Goal: Check status: Check status

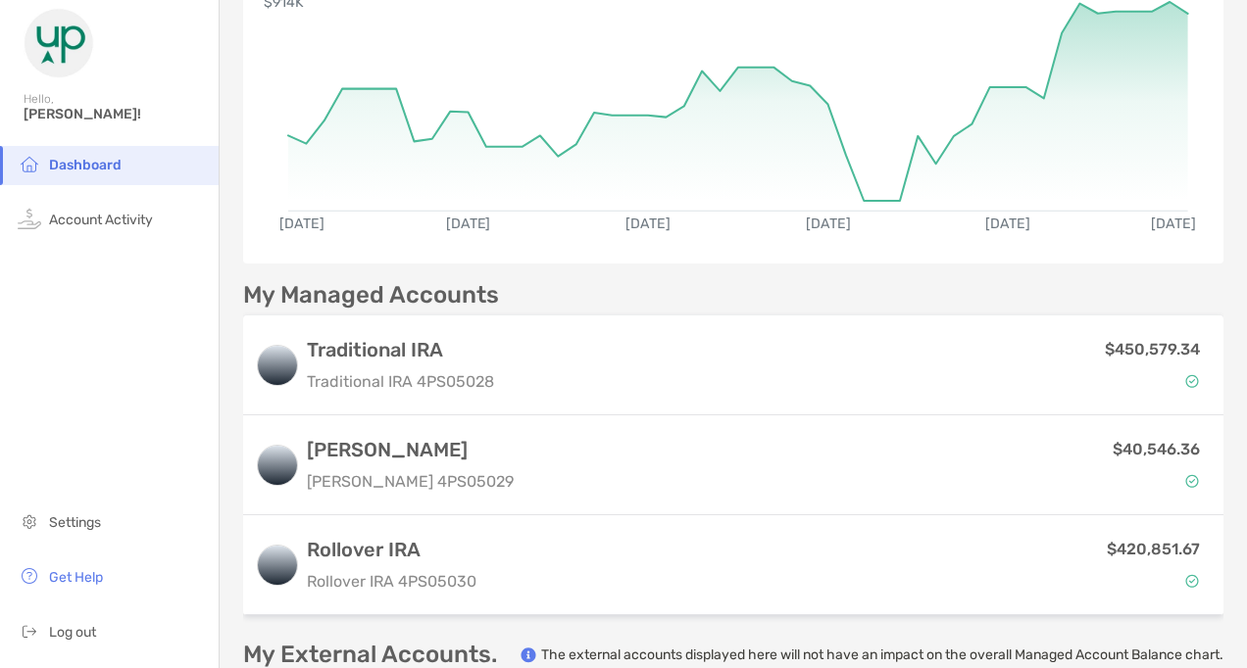
scroll to position [222, 0]
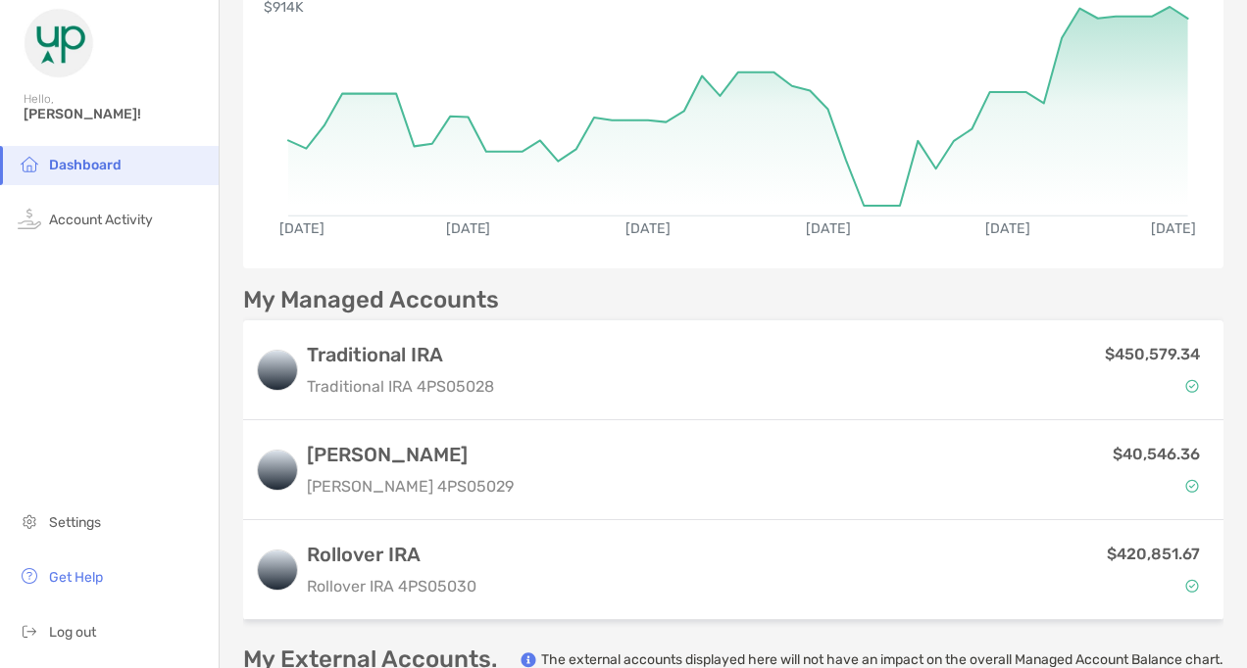
drag, startPoint x: 1229, startPoint y: 229, endPoint x: 1243, endPoint y: 155, distance: 75.7
click at [1243, 155] on div "Dashboard Transfer Funds Managed Accounts Balance $911,977.37 As of [DATE] MTD …" at bounding box center [733, 334] width 1027 height 668
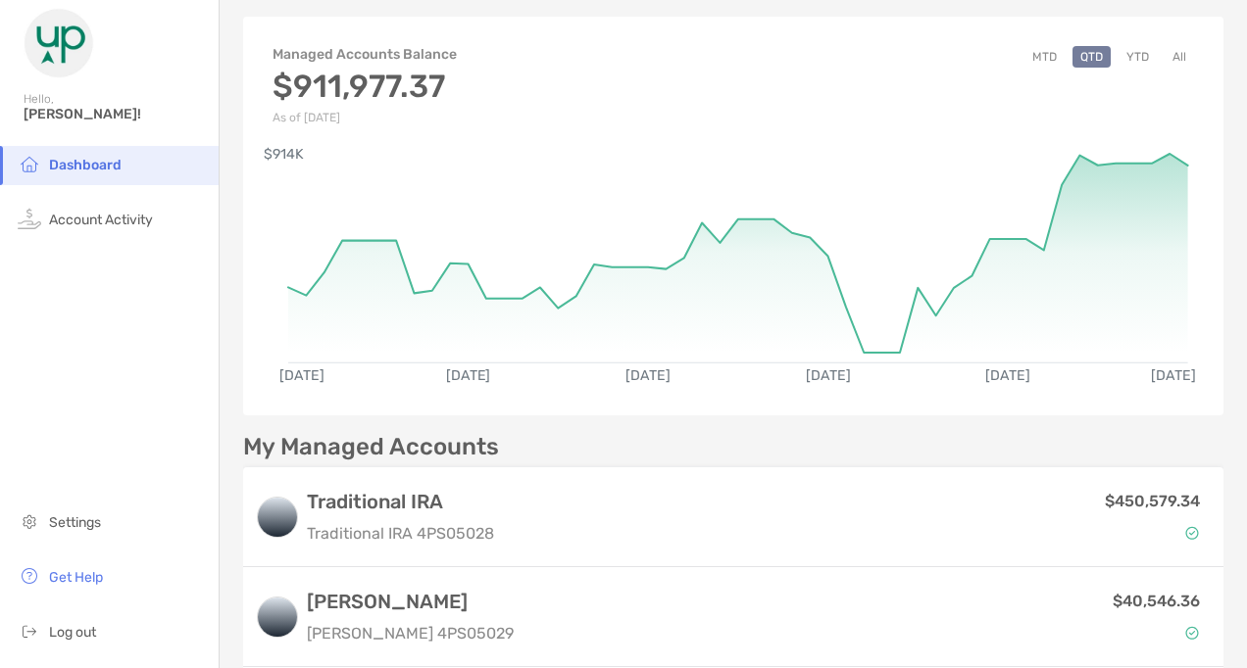
scroll to position [0, 0]
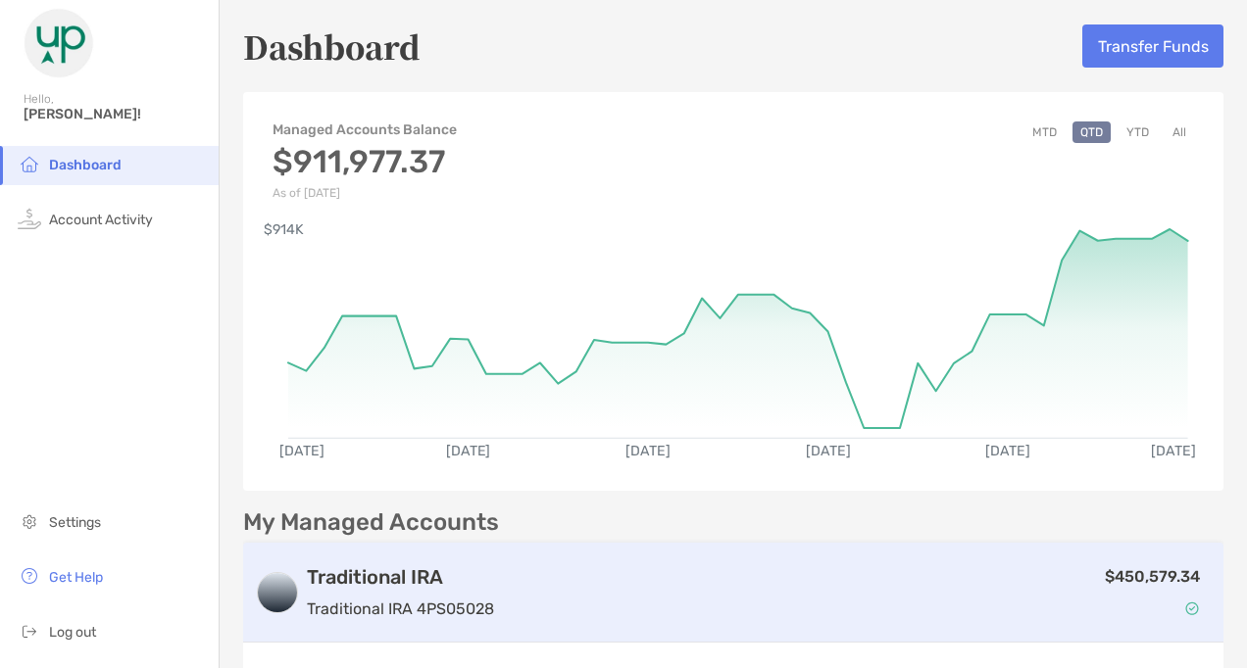
click at [987, 606] on div "$450,579.34" at bounding box center [857, 592] width 710 height 57
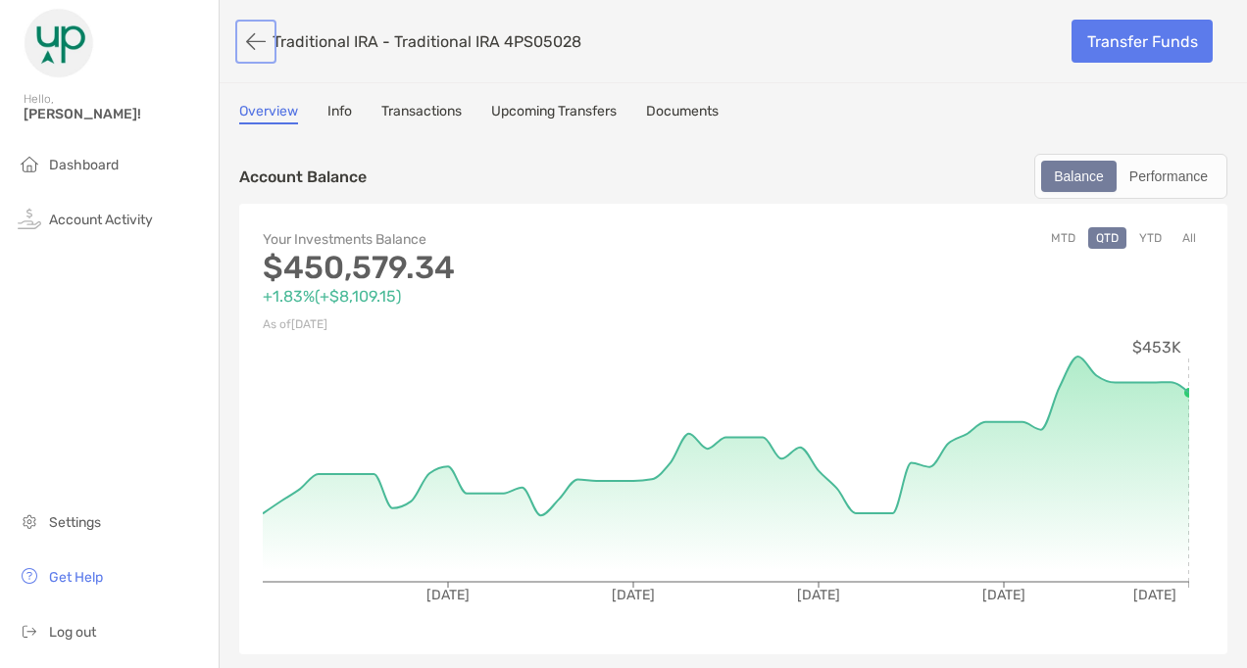
click at [249, 35] on button "button" at bounding box center [255, 42] width 33 height 36
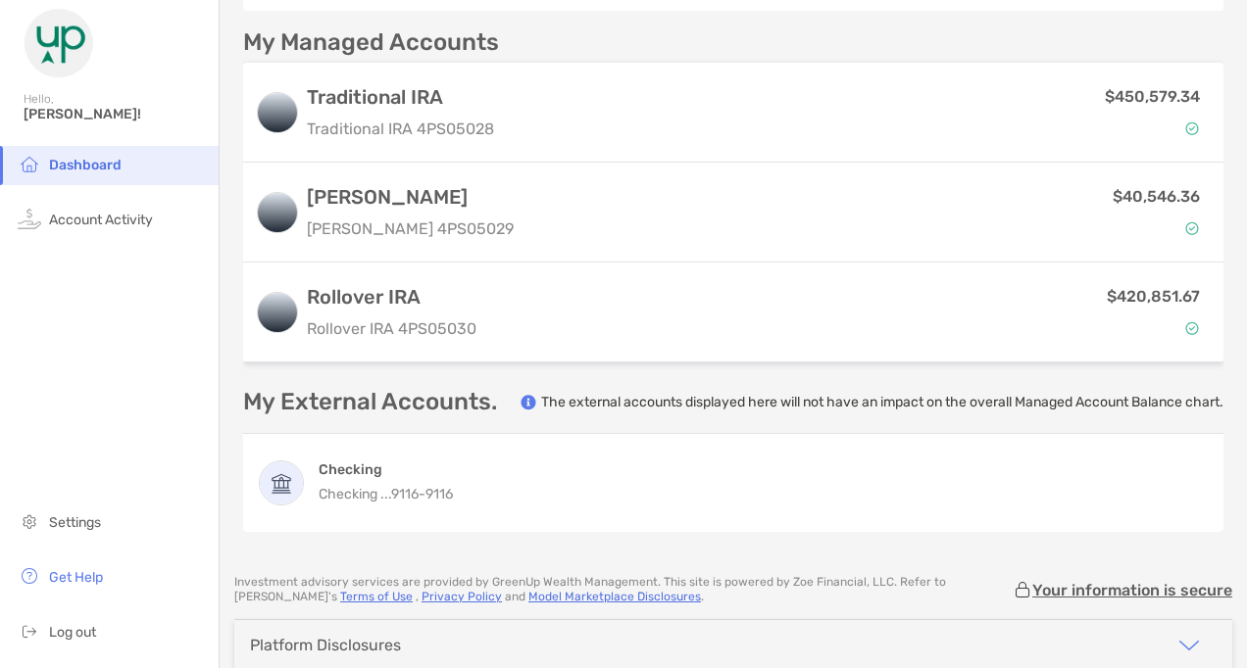
scroll to position [481, 0]
click at [74, 225] on span "Account Activity" at bounding box center [101, 220] width 104 height 17
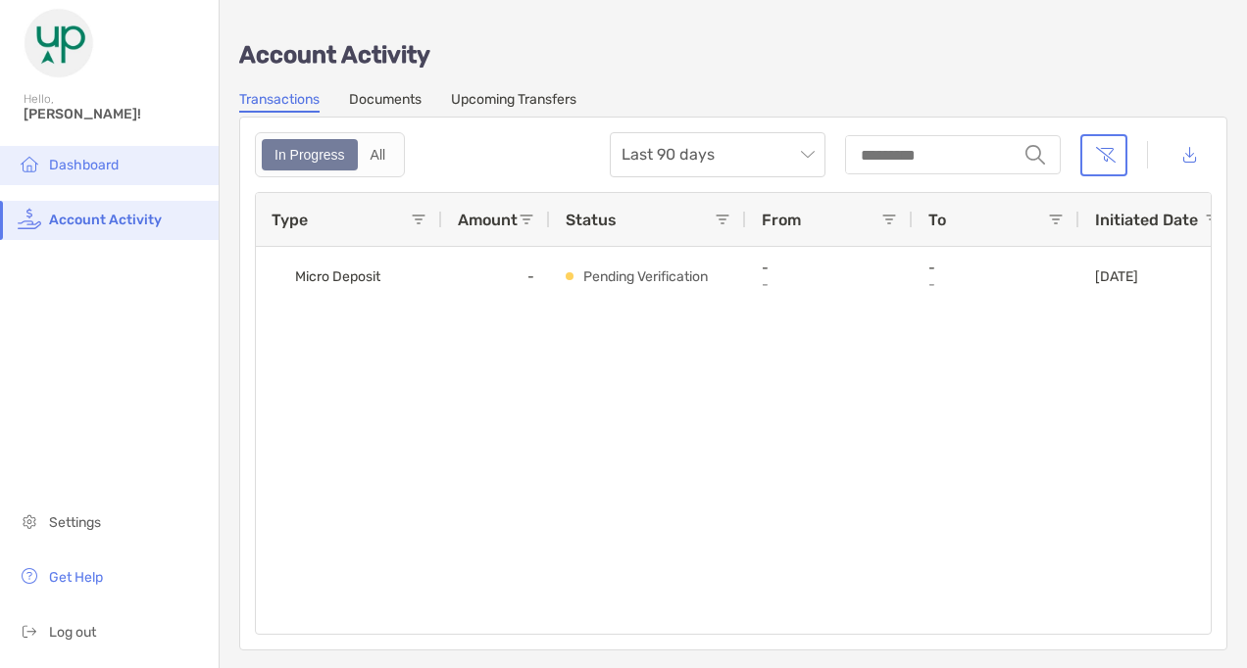
click at [79, 162] on span "Dashboard" at bounding box center [84, 165] width 70 height 17
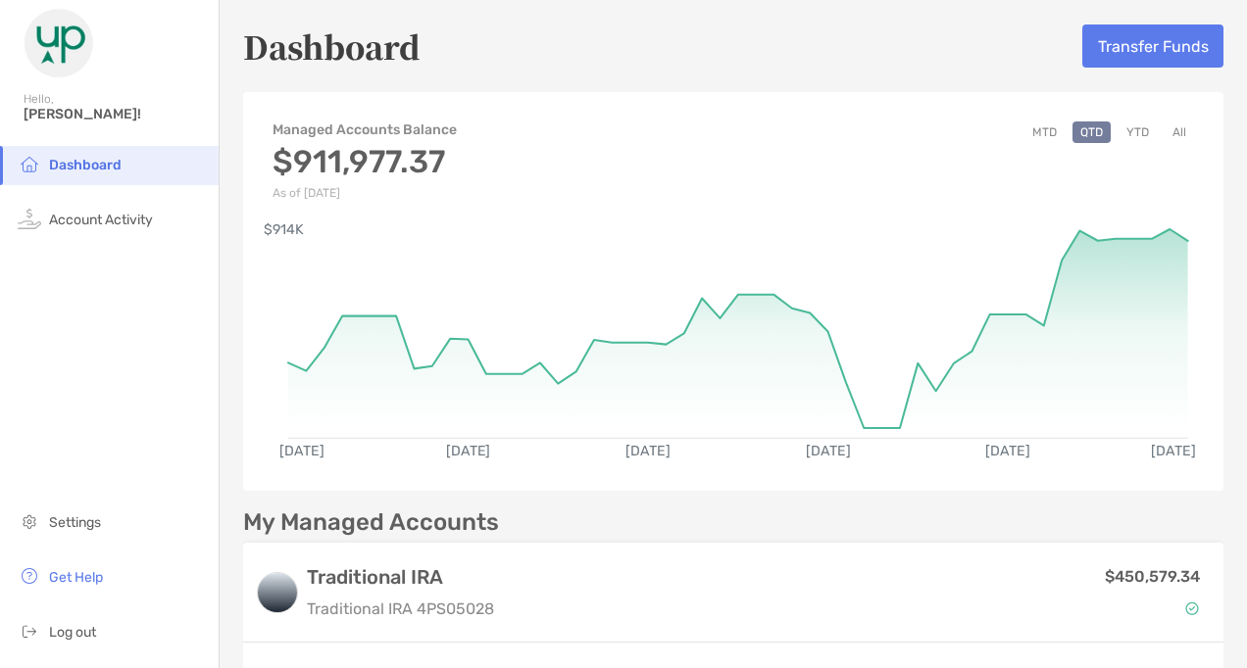
click at [1120, 127] on button "YTD" at bounding box center [1137, 133] width 38 height 22
